Goal: Complete application form

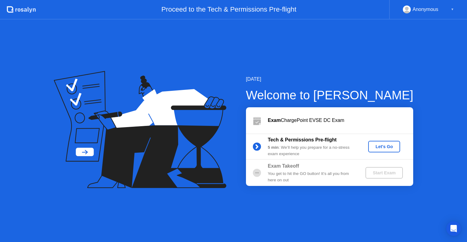
click at [382, 147] on div "Let's Go" at bounding box center [384, 146] width 27 height 5
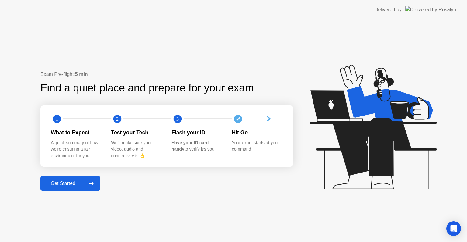
click at [60, 180] on div "Get Started" at bounding box center [63, 182] width 42 height 5
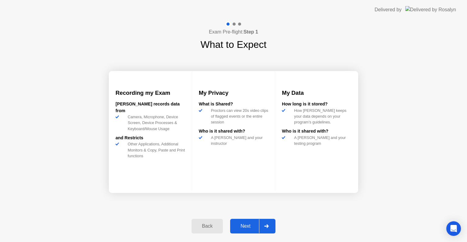
click at [258, 225] on div "Next" at bounding box center [245, 225] width 27 height 5
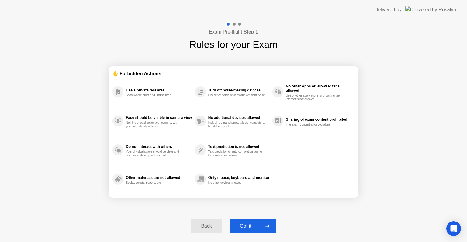
click at [268, 227] on icon at bounding box center [267, 226] width 4 height 4
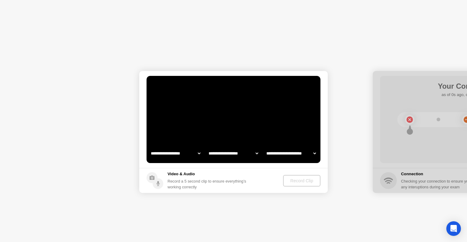
select select "**********"
select select "*******"
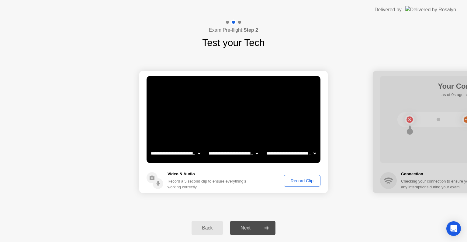
click at [304, 183] on button "Record Clip" at bounding box center [302, 181] width 37 height 12
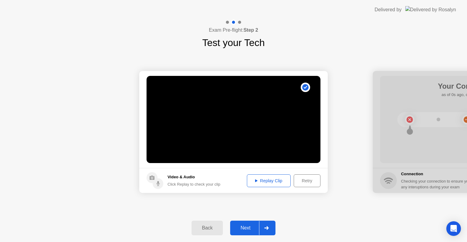
click at [255, 228] on div "Next" at bounding box center [245, 227] width 27 height 5
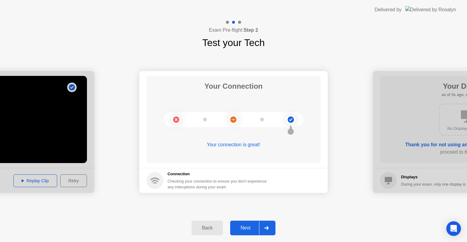
click at [242, 228] on div "Next" at bounding box center [245, 227] width 27 height 5
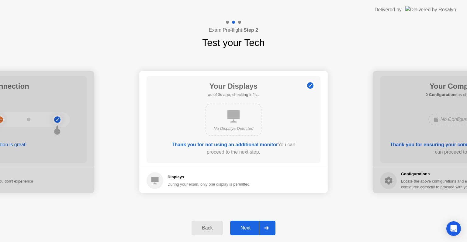
click at [242, 229] on div "Next" at bounding box center [245, 227] width 27 height 5
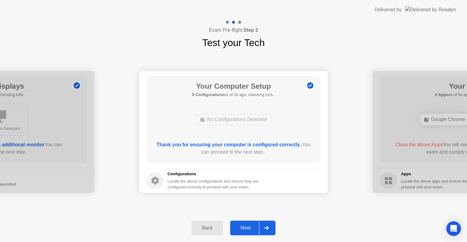
click at [251, 221] on button "Next" at bounding box center [252, 227] width 45 height 15
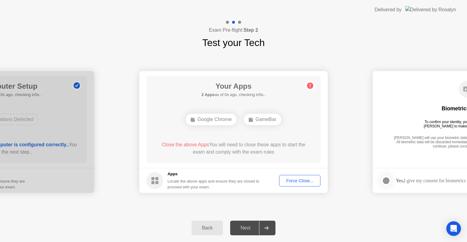
click at [304, 183] on div "Force Close..." at bounding box center [299, 180] width 37 height 5
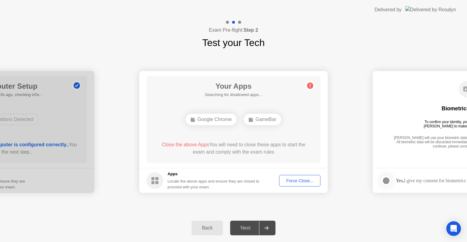
click at [304, 178] on div "Force Close..." at bounding box center [299, 180] width 37 height 5
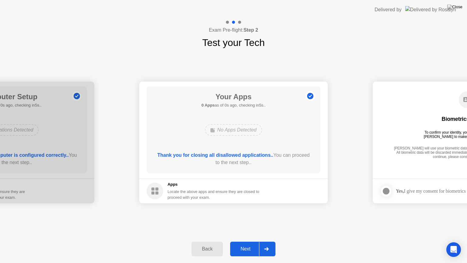
click at [249, 241] on button "Next" at bounding box center [252, 249] width 45 height 15
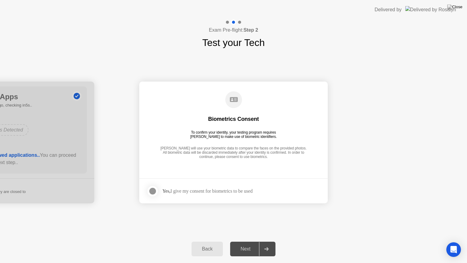
click at [156, 192] on div at bounding box center [152, 190] width 7 height 7
click at [253, 241] on div "Next" at bounding box center [245, 248] width 27 height 5
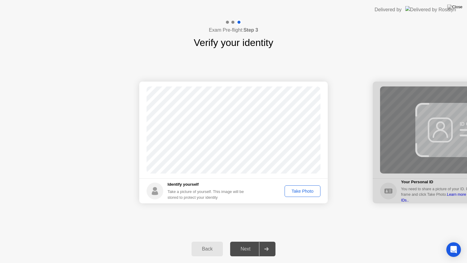
click at [312, 189] on div "Take Photo" at bounding box center [303, 191] width 32 height 5
click at [252, 241] on div "Next" at bounding box center [245, 248] width 27 height 5
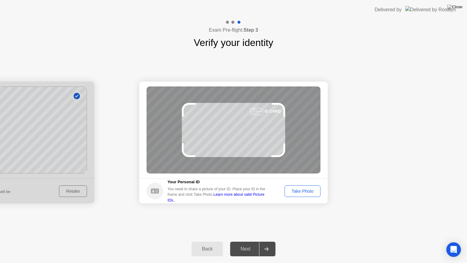
click at [306, 190] on div "Take Photo" at bounding box center [303, 191] width 32 height 5
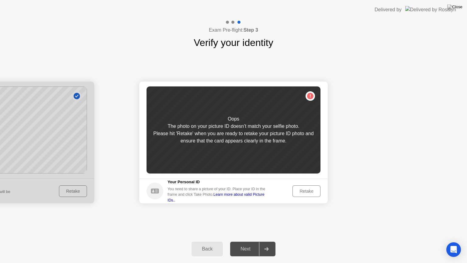
click at [308, 193] on div "Retake" at bounding box center [307, 191] width 24 height 5
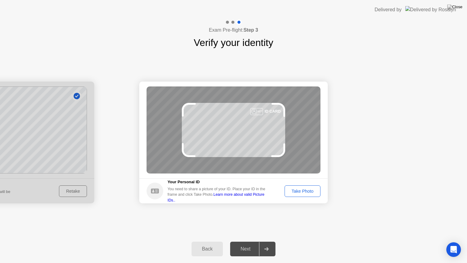
click at [302, 190] on div "Take Photo" at bounding box center [303, 191] width 32 height 5
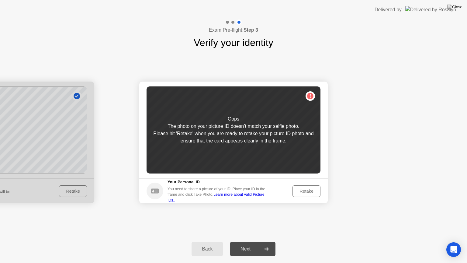
click at [308, 192] on div "Retake" at bounding box center [307, 191] width 24 height 5
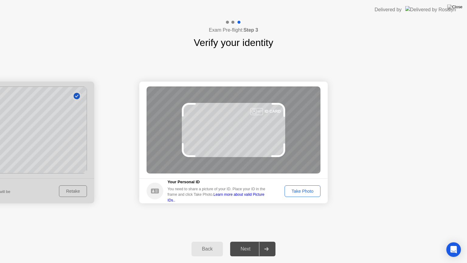
click at [303, 191] on div "Take Photo" at bounding box center [303, 191] width 32 height 5
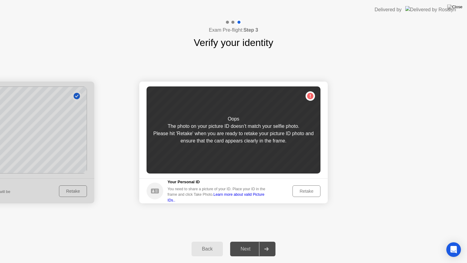
click at [303, 190] on div "Retake" at bounding box center [307, 191] width 24 height 5
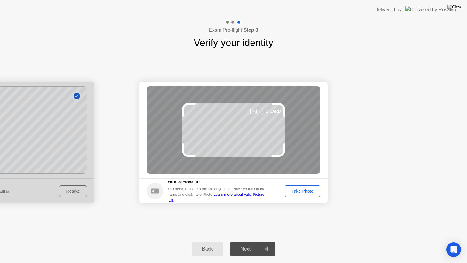
click at [302, 193] on div "Take Photo" at bounding box center [303, 191] width 32 height 5
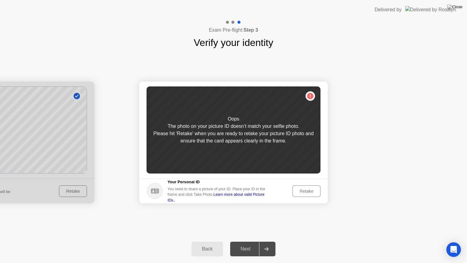
click at [307, 195] on button "Retake" at bounding box center [307, 191] width 28 height 12
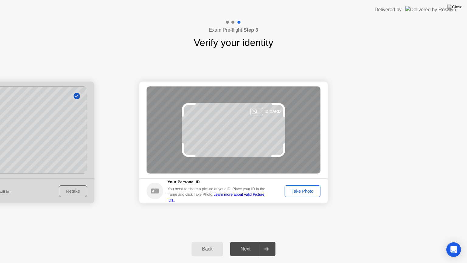
click at [304, 195] on button "Take Photo" at bounding box center [303, 191] width 36 height 12
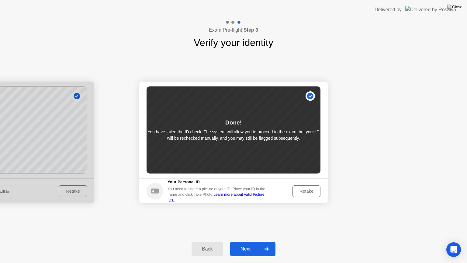
click at [308, 194] on button "Retake" at bounding box center [307, 191] width 28 height 12
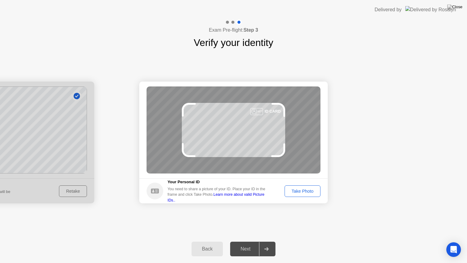
click at [296, 190] on div "Take Photo" at bounding box center [303, 191] width 32 height 5
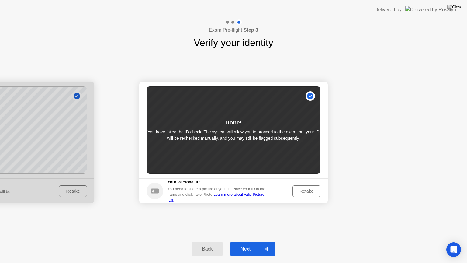
click at [254, 241] on div "Next" at bounding box center [245, 248] width 27 height 5
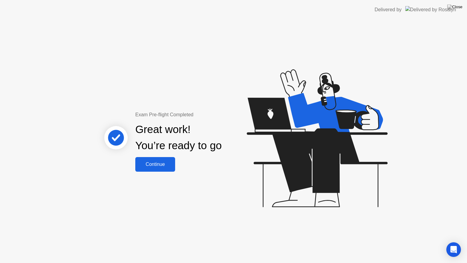
click at [162, 168] on button "Continue" at bounding box center [155, 164] width 40 height 15
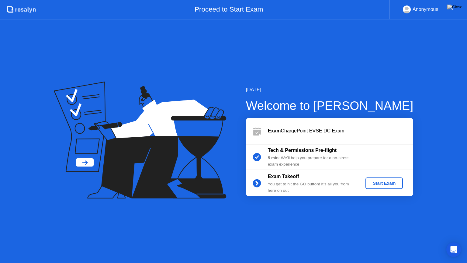
click at [386, 178] on button "Start Exam" at bounding box center [384, 183] width 37 height 12
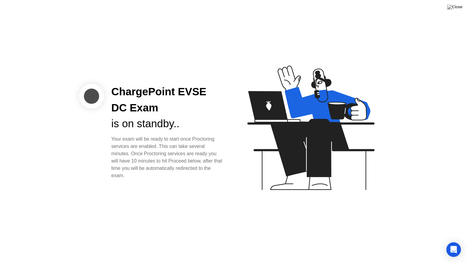
click at [222, 125] on div "is on standby.." at bounding box center [167, 124] width 113 height 16
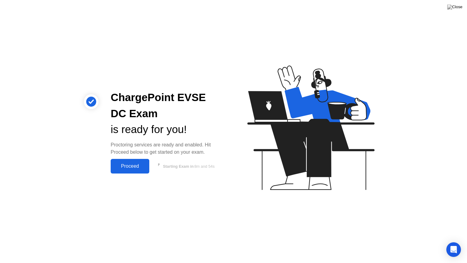
click at [132, 160] on button "Proceed" at bounding box center [130, 166] width 39 height 15
